Goal: Information Seeking & Learning: Learn about a topic

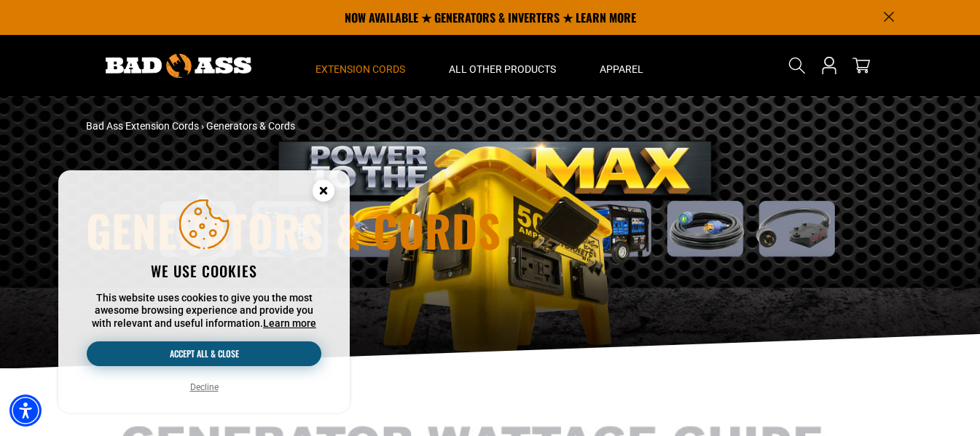
click at [193, 355] on button "Accept all & close" at bounding box center [204, 354] width 235 height 25
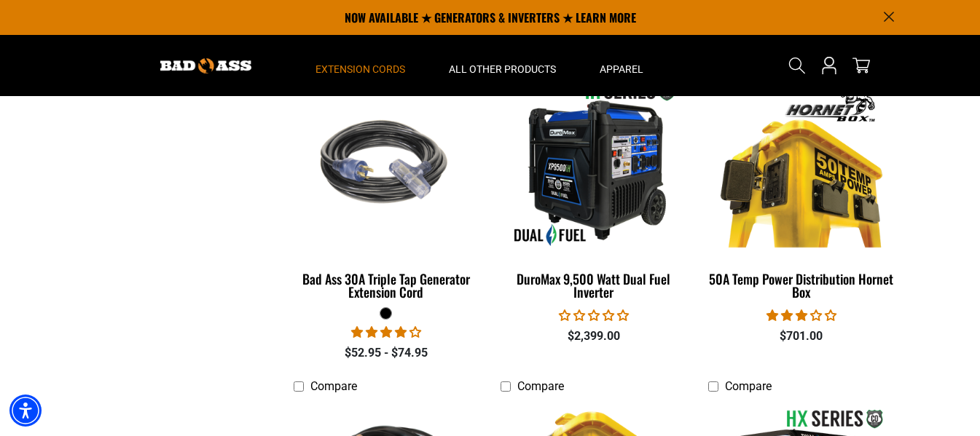
scroll to position [2112, 0]
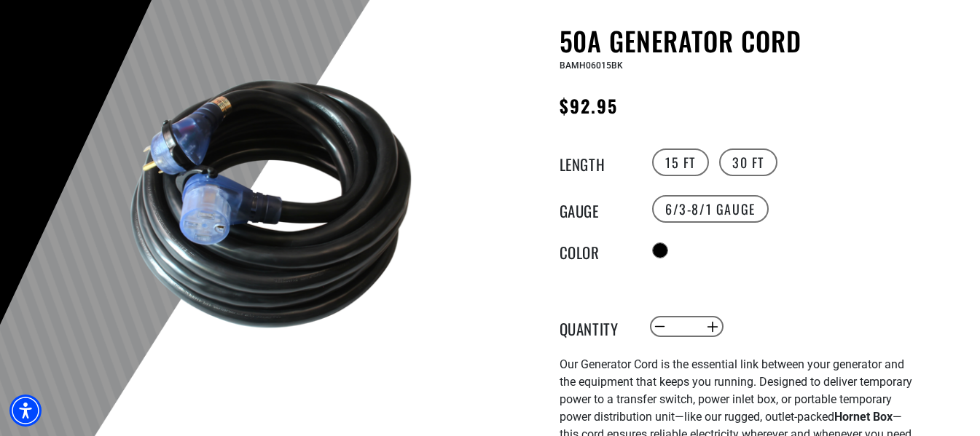
scroll to position [146, 0]
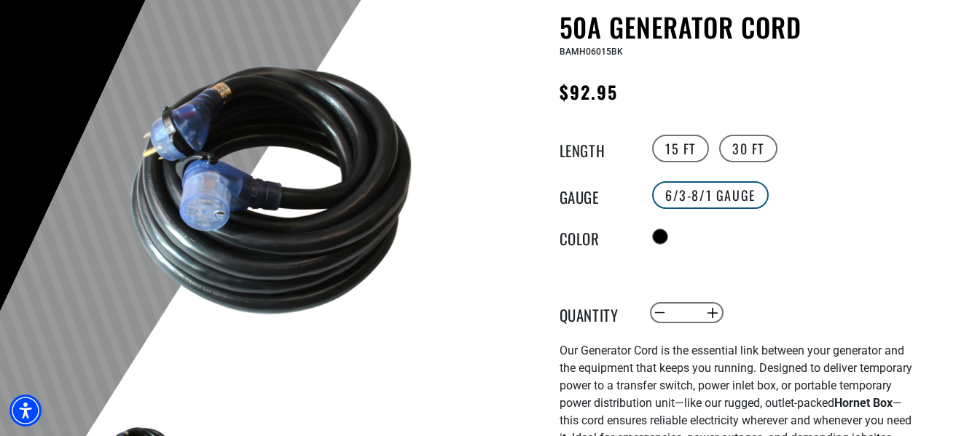
click at [712, 200] on label "6/3-8/1 Gauge" at bounding box center [710, 195] width 117 height 28
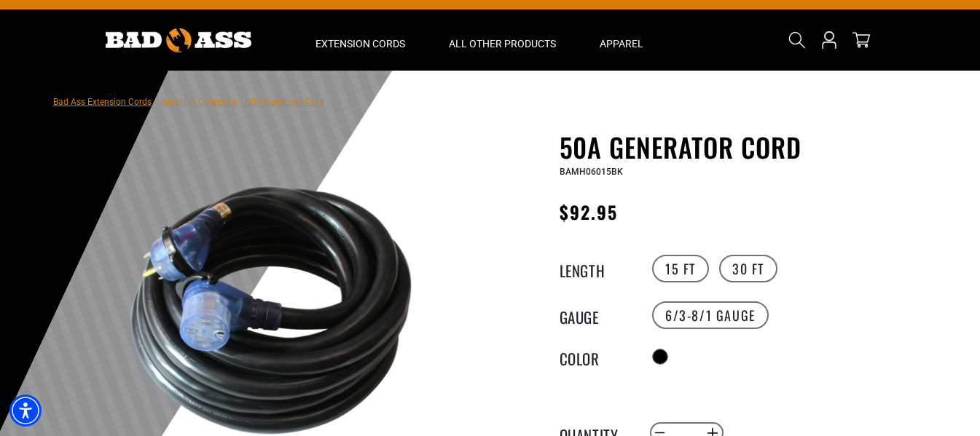
scroll to position [0, 0]
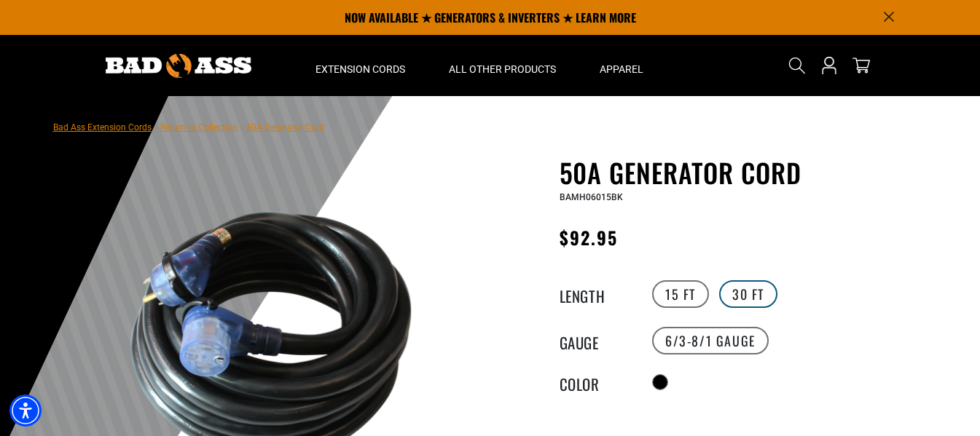
click at [731, 296] on label "30 FT" at bounding box center [748, 294] width 58 height 28
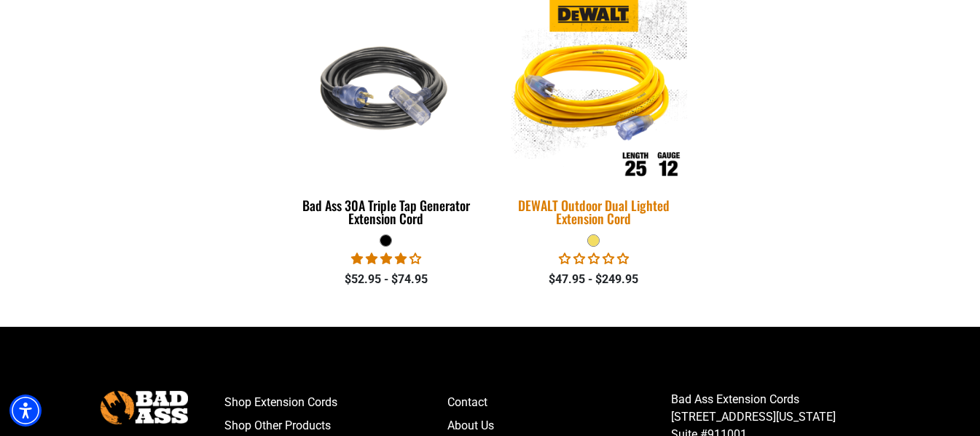
scroll to position [2768, 0]
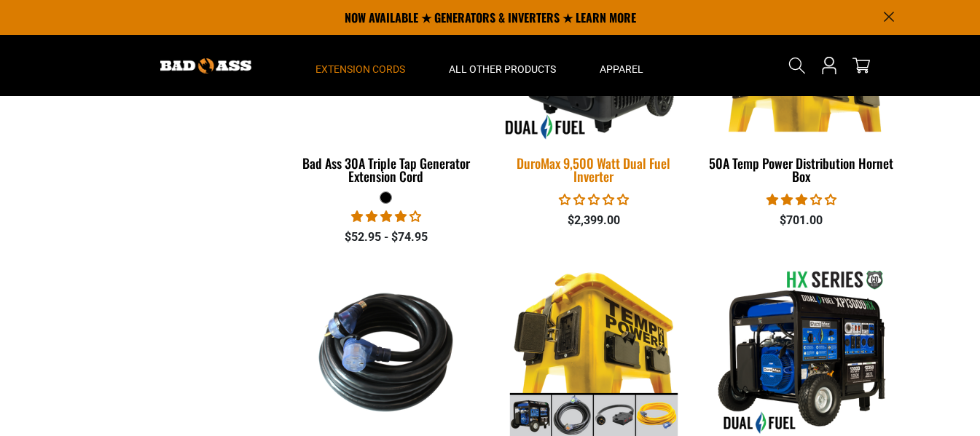
scroll to position [1675, 0]
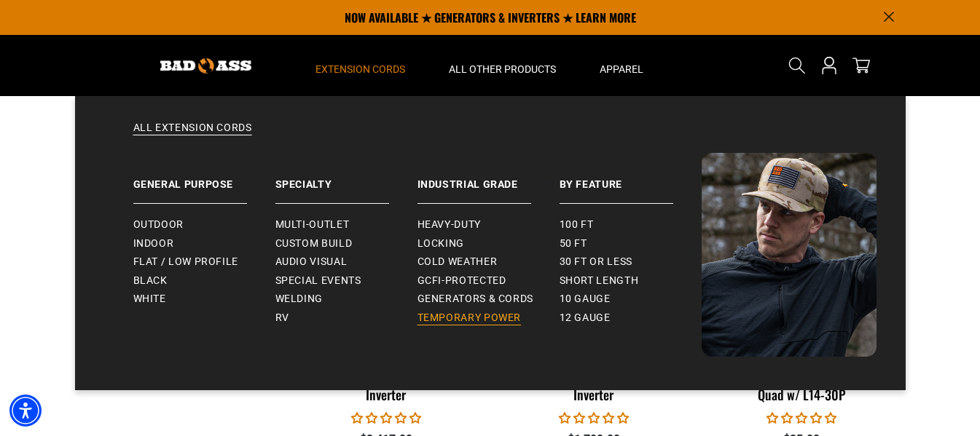
click at [464, 312] on span "Temporary Power" at bounding box center [469, 318] width 104 height 13
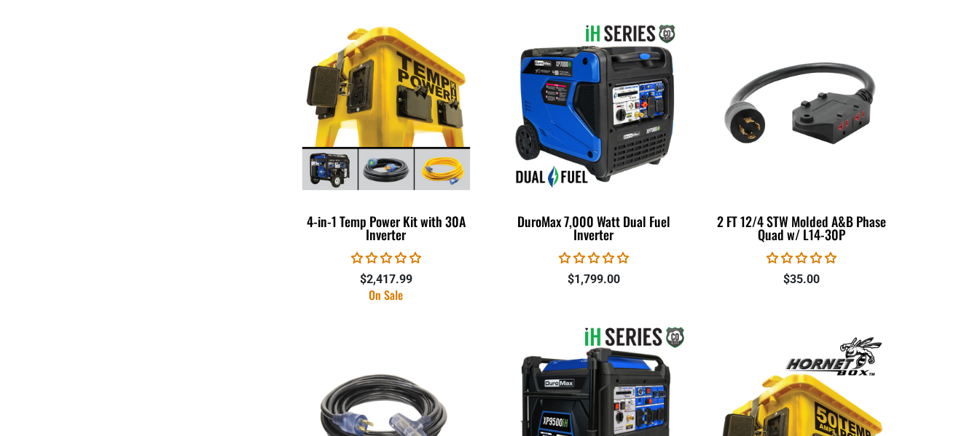
scroll to position [1967, 0]
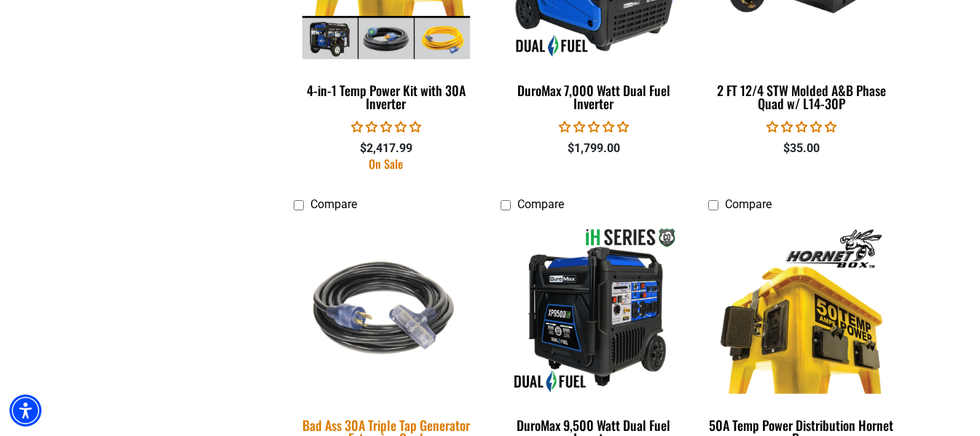
click at [381, 308] on img at bounding box center [386, 310] width 204 height 186
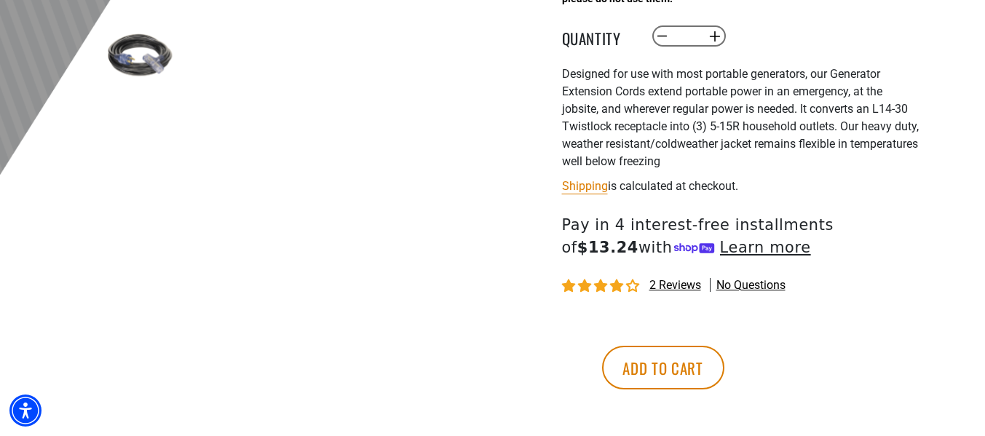
scroll to position [583, 0]
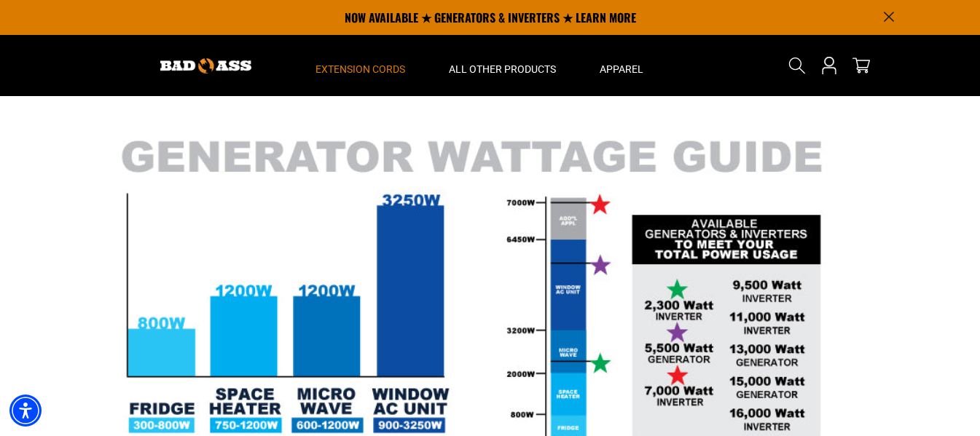
scroll to position [219, 0]
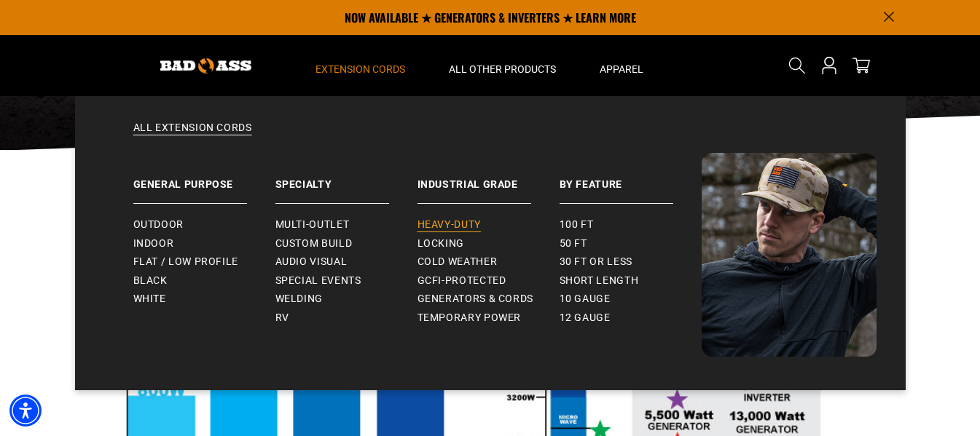
click at [441, 225] on span "Heavy-Duty" at bounding box center [448, 225] width 63 height 13
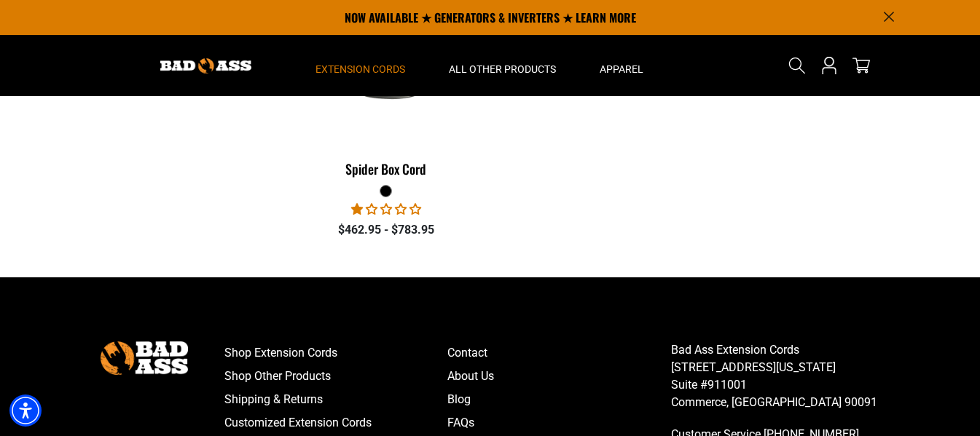
scroll to position [1020, 0]
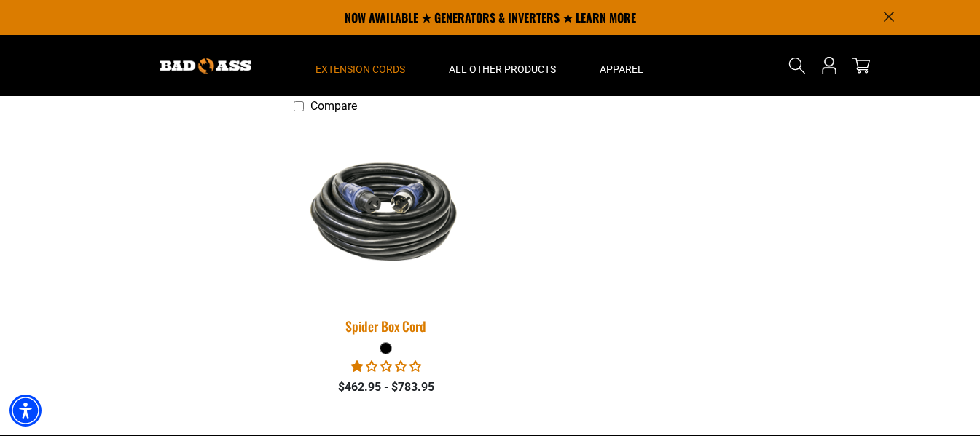
click at [390, 227] on img at bounding box center [386, 211] width 204 height 125
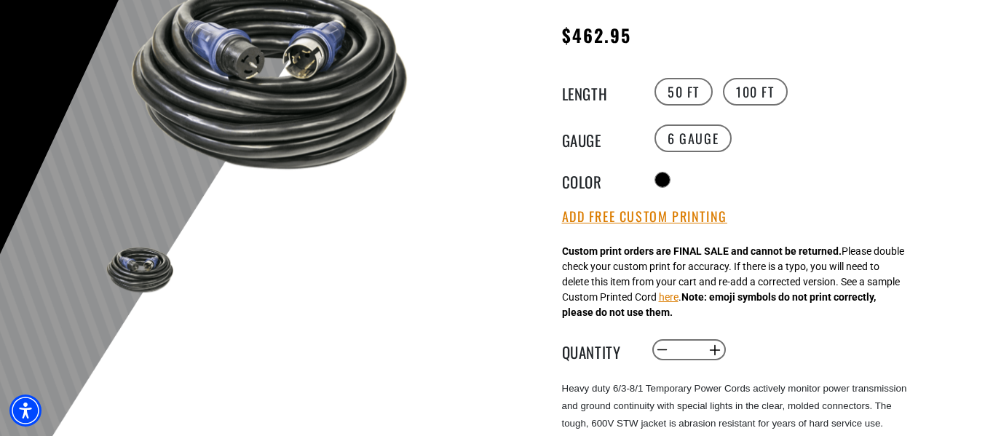
scroll to position [219, 0]
